Goal: Task Accomplishment & Management: Manage account settings

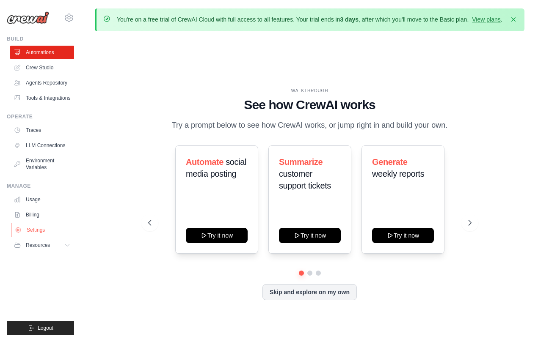
click at [36, 229] on link "Settings" at bounding box center [43, 230] width 64 height 14
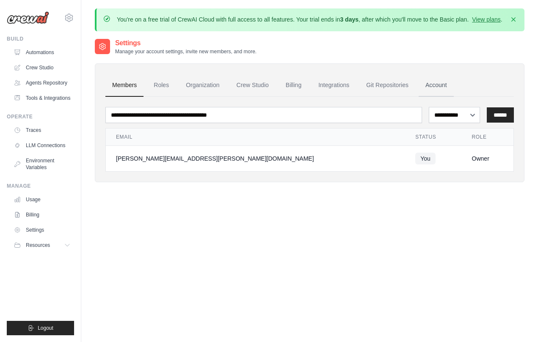
click at [444, 92] on link "Account" at bounding box center [436, 85] width 35 height 23
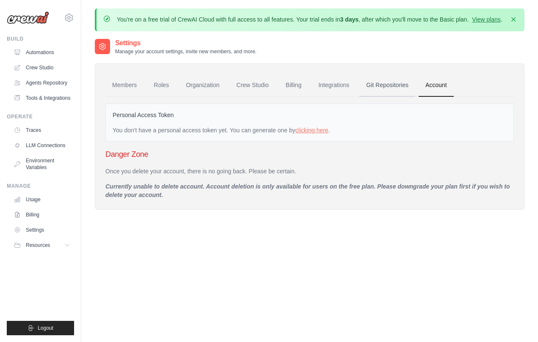
click at [397, 93] on link "Git Repositories" at bounding box center [387, 85] width 56 height 23
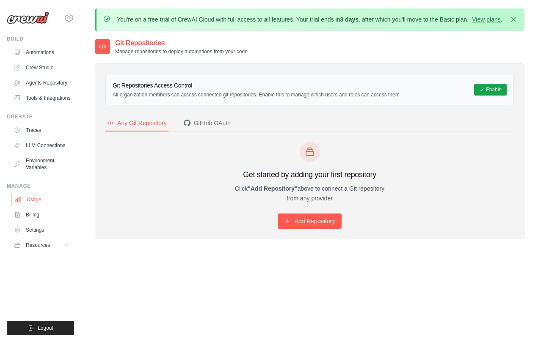
click at [36, 199] on link "Usage" at bounding box center [43, 200] width 64 height 14
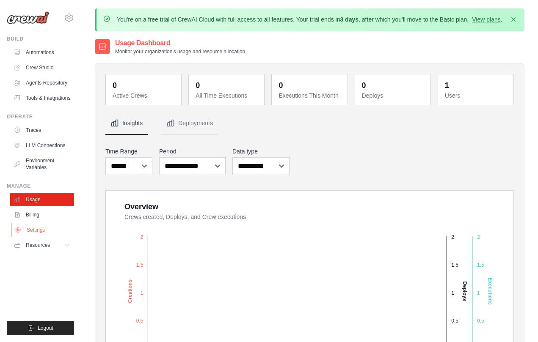
click at [41, 231] on link "Settings" at bounding box center [43, 230] width 64 height 14
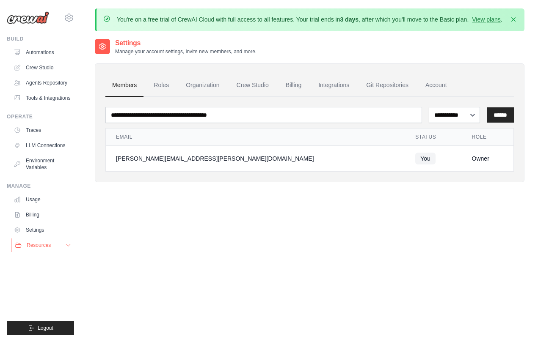
click at [41, 248] on span "Resources" at bounding box center [39, 245] width 24 height 7
click at [70, 18] on icon at bounding box center [69, 18] width 10 height 10
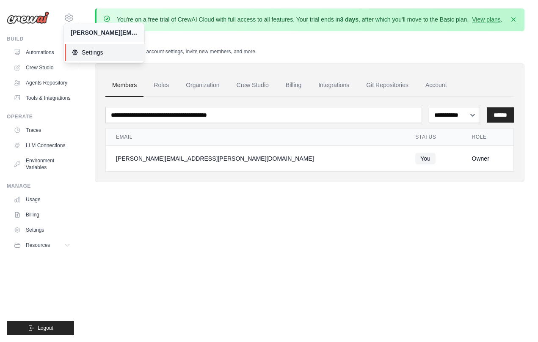
click at [94, 53] on span "Settings" at bounding box center [105, 52] width 67 height 8
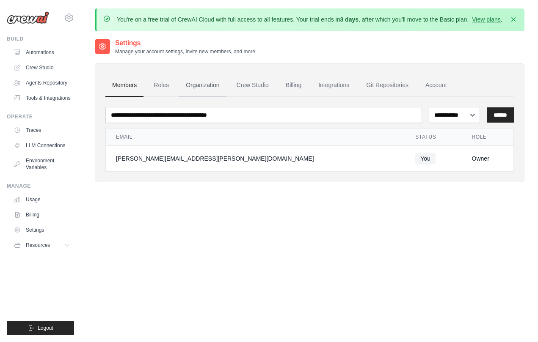
click at [204, 91] on link "Organization" at bounding box center [202, 85] width 47 height 23
